Goal: Task Accomplishment & Management: Use online tool/utility

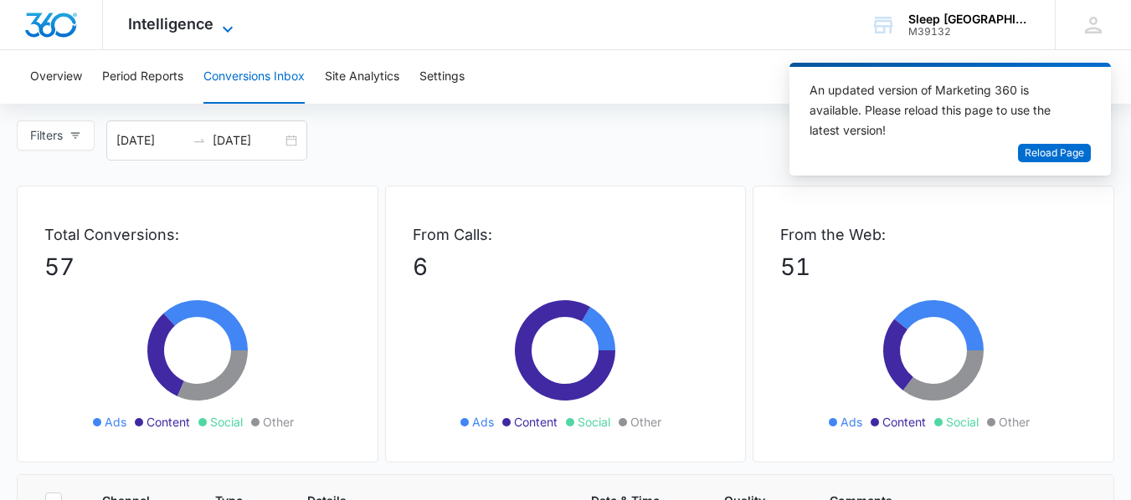
click at [218, 34] on icon at bounding box center [228, 29] width 20 height 20
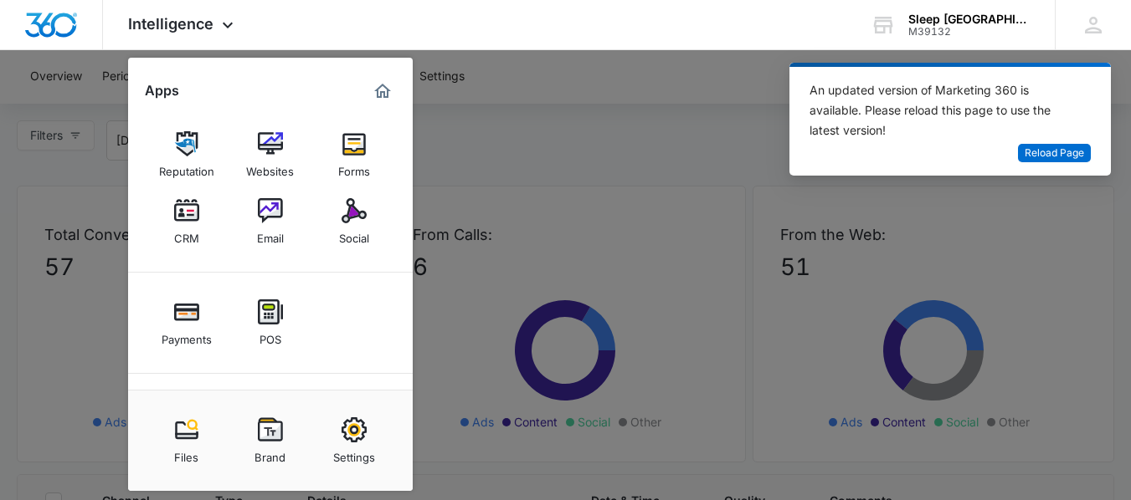
drag, startPoint x: 354, startPoint y: 329, endPoint x: 369, endPoint y: 329, distance: 15.1
click at [354, 401] on img at bounding box center [353, 413] width 25 height 25
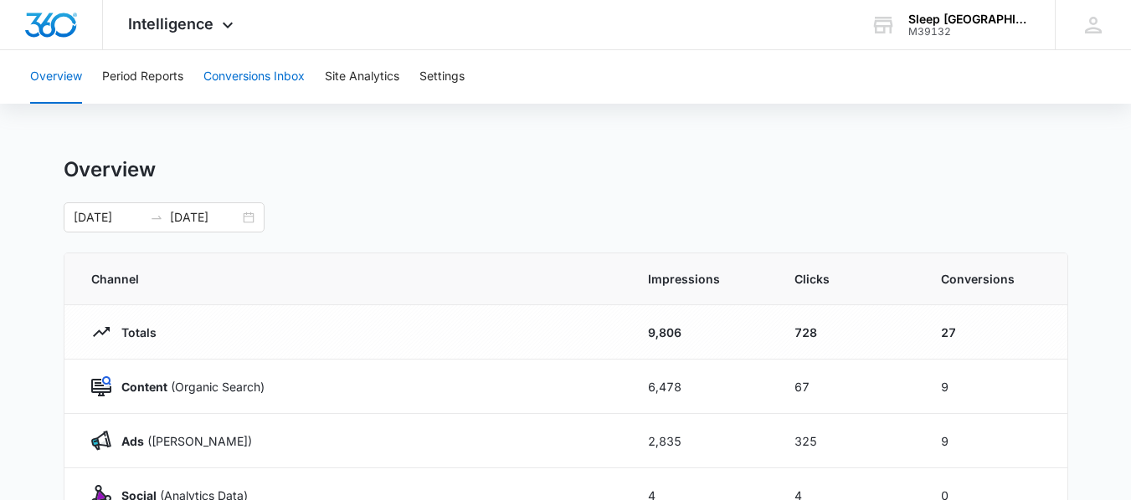
click at [243, 78] on button "Conversions Inbox" at bounding box center [253, 77] width 101 height 54
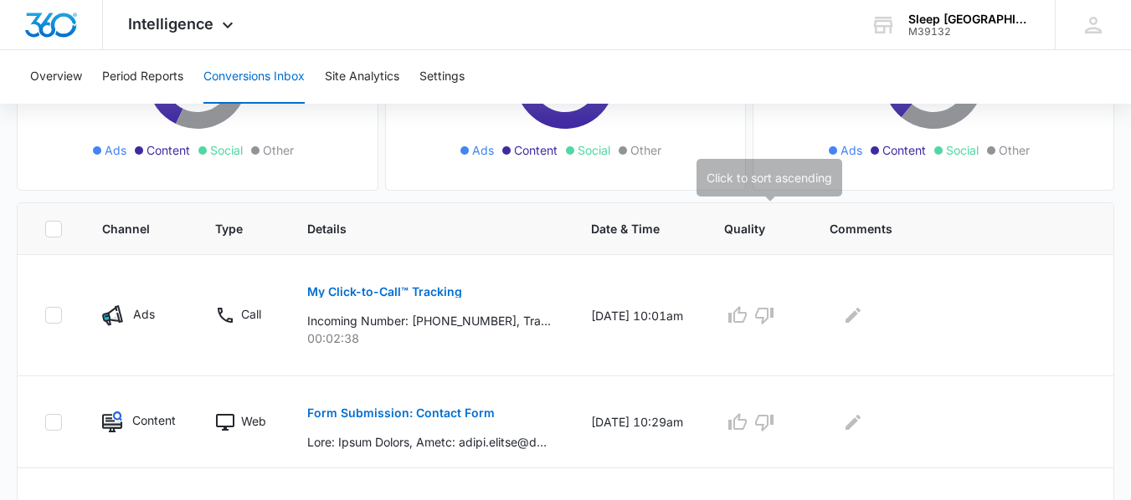
scroll to position [167, 0]
